Goal: Task Accomplishment & Management: Manage account settings

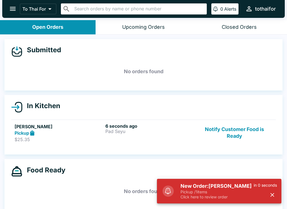
click at [64, 130] on div "Pickup" at bounding box center [59, 133] width 88 height 6
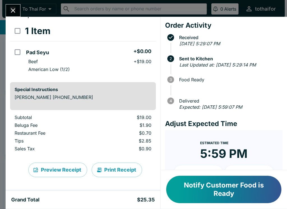
scroll to position [24, 0]
click at [12, 15] on button "Close" at bounding box center [13, 10] width 14 height 12
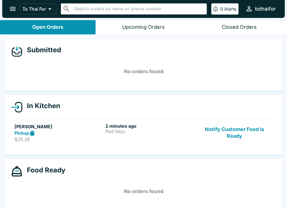
click at [93, 121] on link "[PERSON_NAME] Pickup $25.35 2 minutes ago Pad Seyu Notify Customer Food is Ready" at bounding box center [143, 133] width 264 height 26
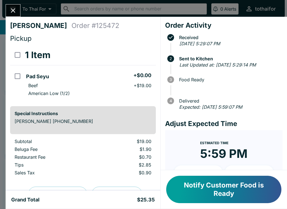
click at [12, 11] on icon "Close" at bounding box center [13, 10] width 4 height 4
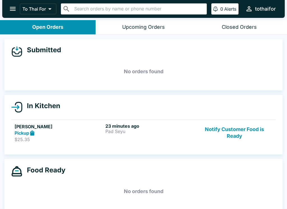
click at [75, 143] on link "[PERSON_NAME] Pickup $25.35 23 minutes ago Pad Seyu Notify Customer Food is Rea…" at bounding box center [143, 133] width 264 height 26
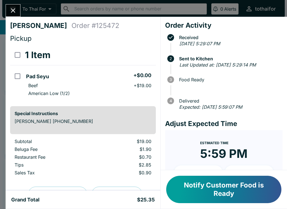
click at [223, 196] on button "Notify Customer Food is Ready" at bounding box center [223, 189] width 115 height 27
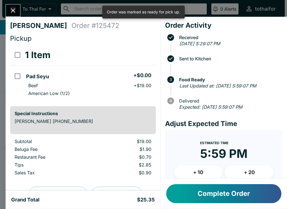
click at [218, 193] on button "Complete Order" at bounding box center [223, 193] width 115 height 19
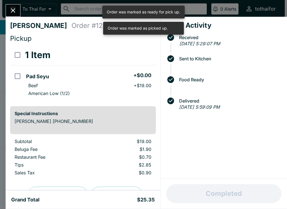
click at [16, 8] on icon "Close" at bounding box center [13, 11] width 8 height 8
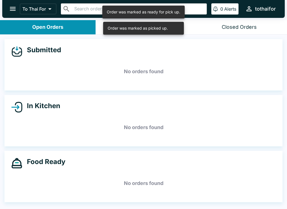
scroll to position [1, 0]
